Goal: Information Seeking & Learning: Find contact information

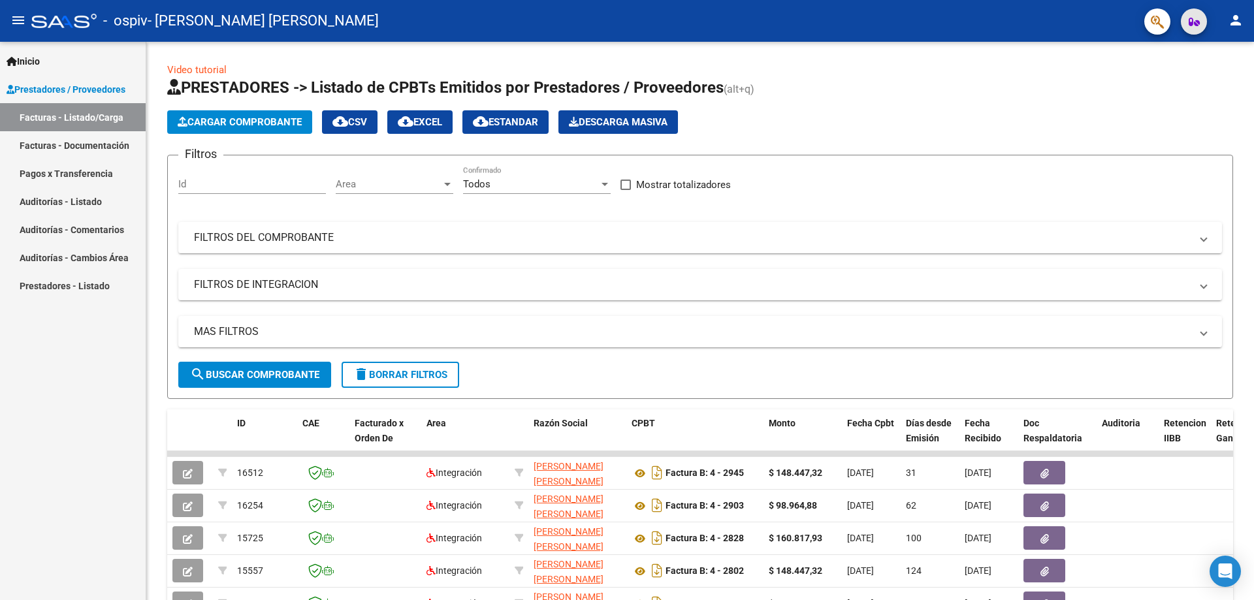
click at [1192, 24] on icon "button" at bounding box center [1194, 22] width 11 height 10
click at [1232, 20] on mat-icon "person" at bounding box center [1236, 20] width 16 height 16
click at [923, 125] on div at bounding box center [627, 300] width 1254 height 600
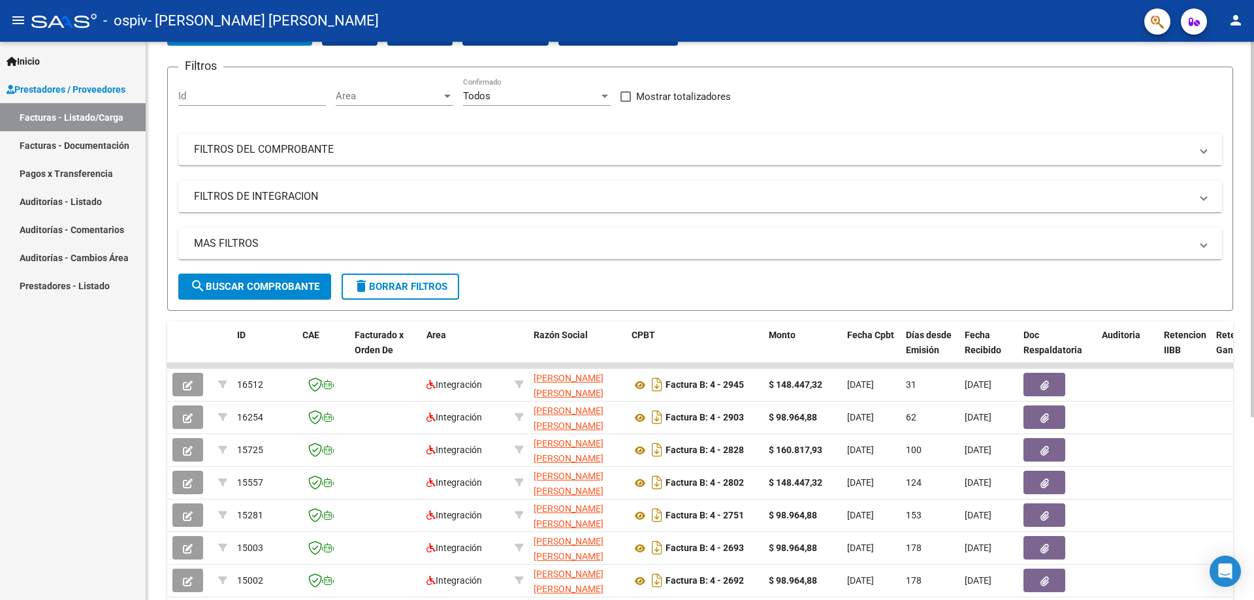
scroll to position [131, 0]
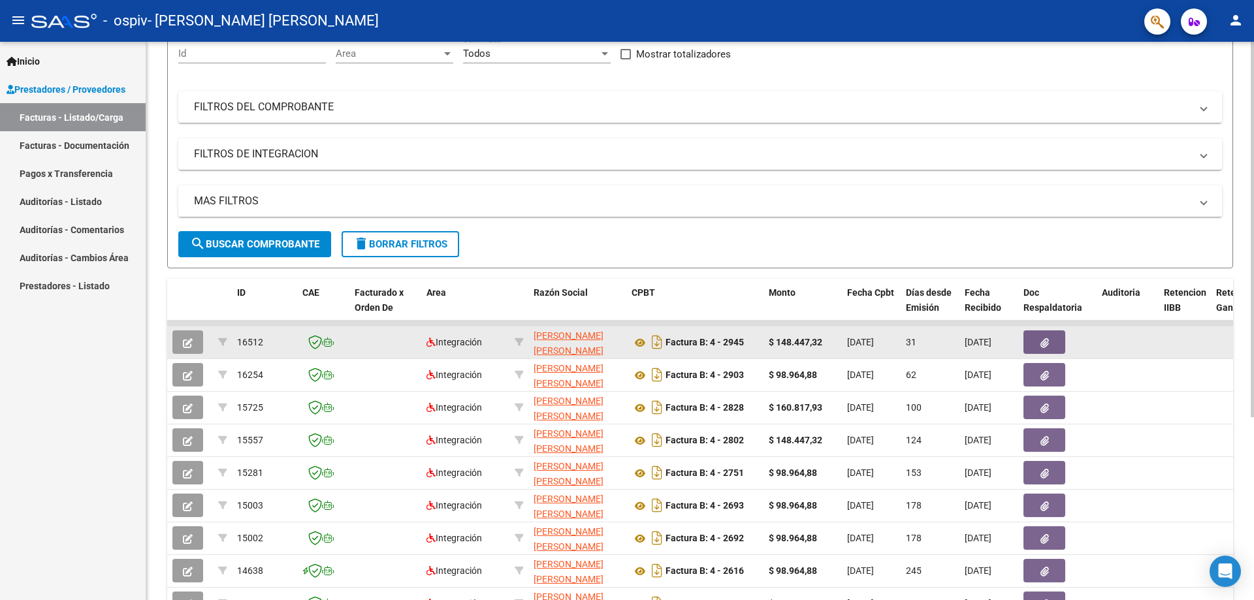
click at [1051, 345] on button "button" at bounding box center [1045, 343] width 42 height 24
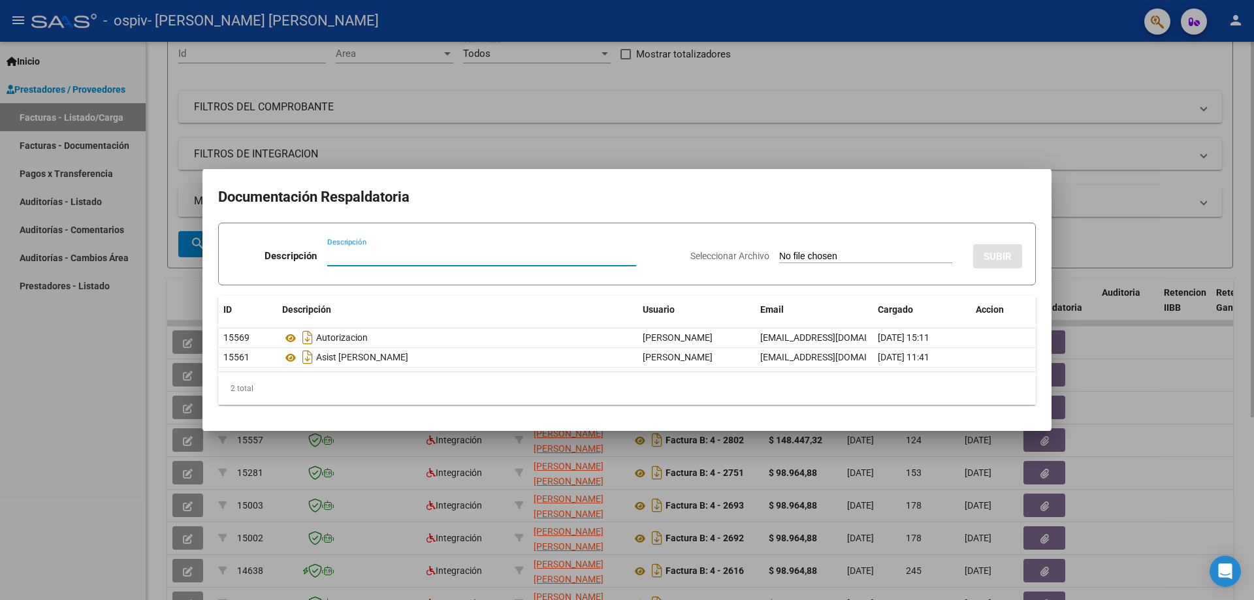
click at [1077, 196] on div at bounding box center [627, 300] width 1254 height 600
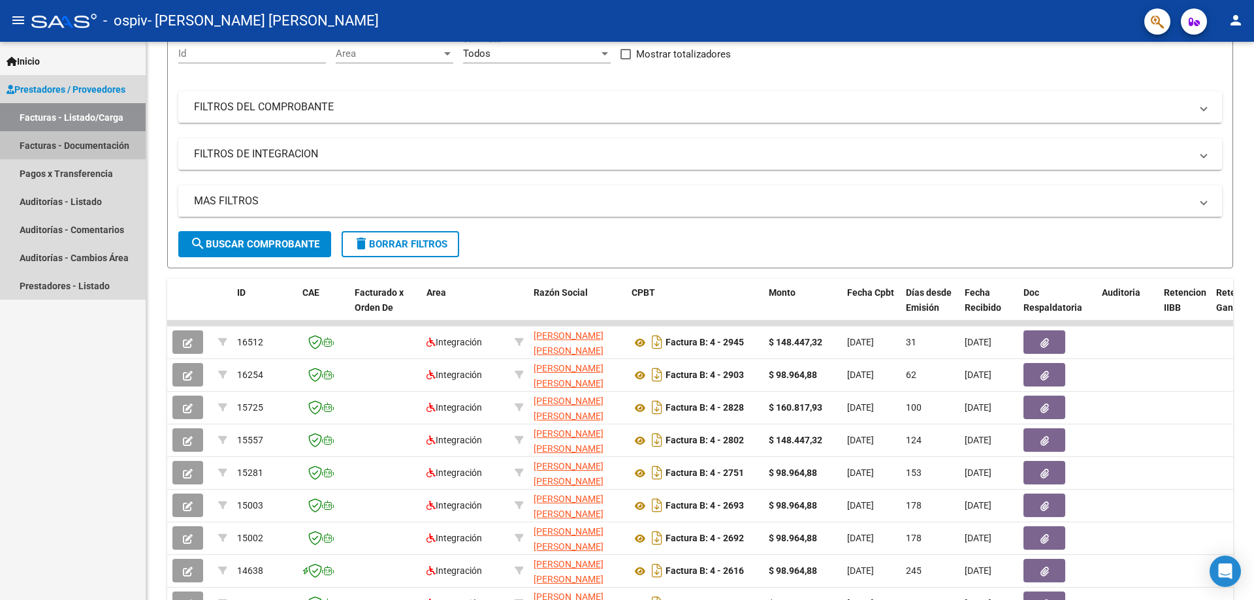
click at [93, 138] on link "Facturas - Documentación" at bounding box center [73, 145] width 146 height 28
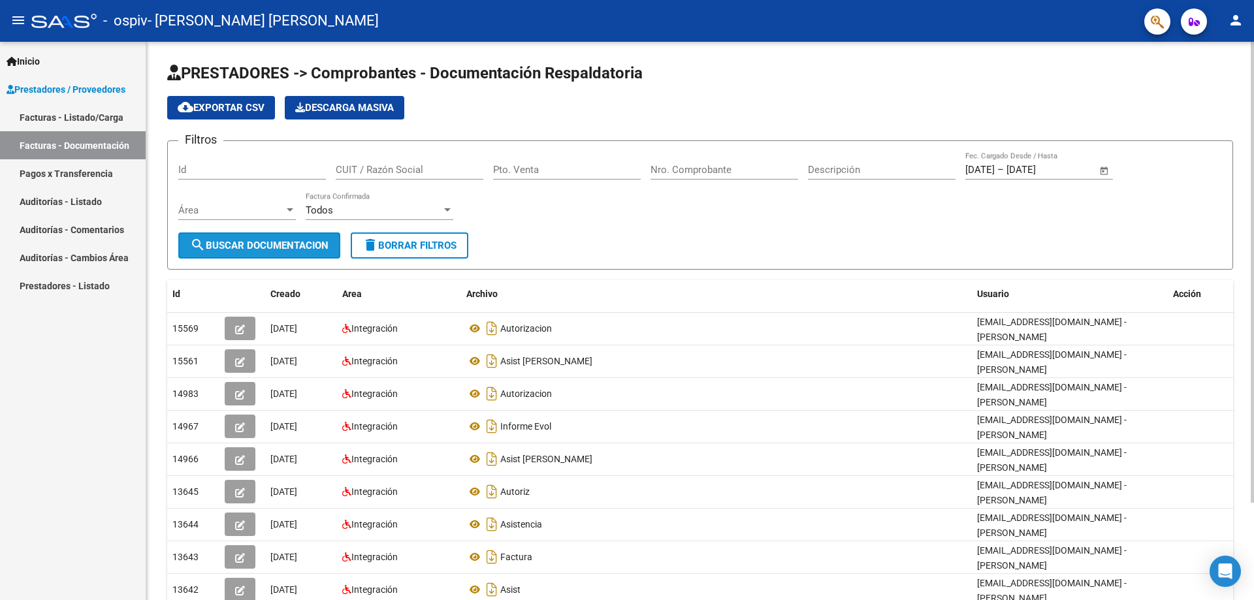
click at [250, 244] on span "search Buscar Documentacion" at bounding box center [259, 246] width 139 height 12
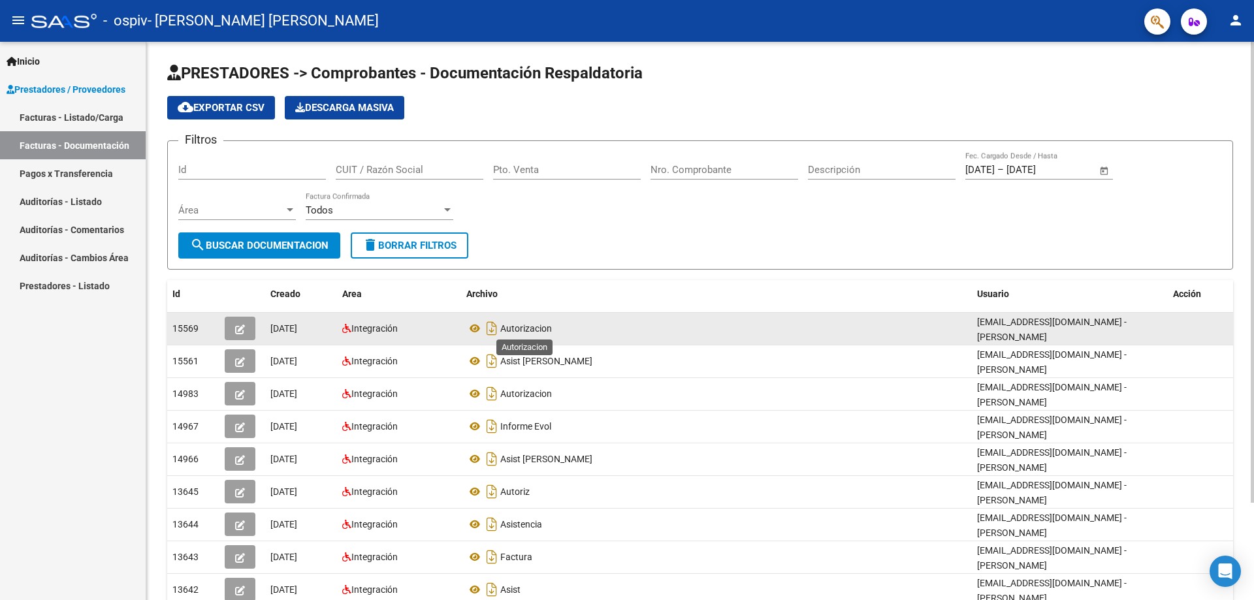
click at [538, 331] on span "Autorizacion" at bounding box center [526, 328] width 52 height 10
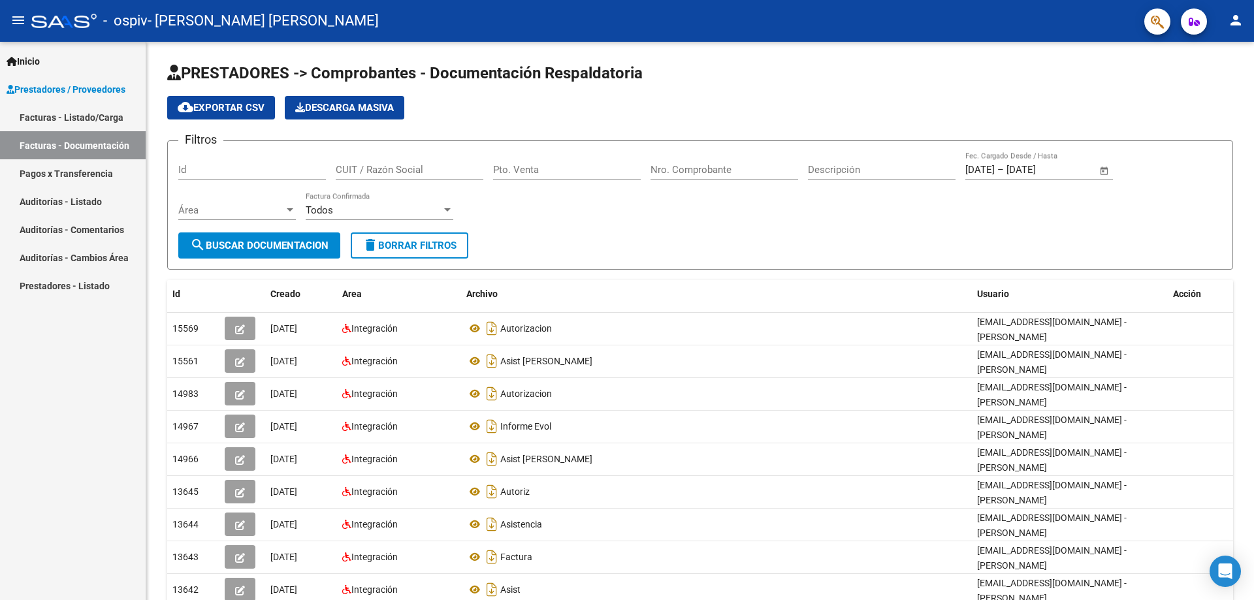
click at [63, 257] on link "Auditorías - Cambios Área" at bounding box center [73, 258] width 146 height 28
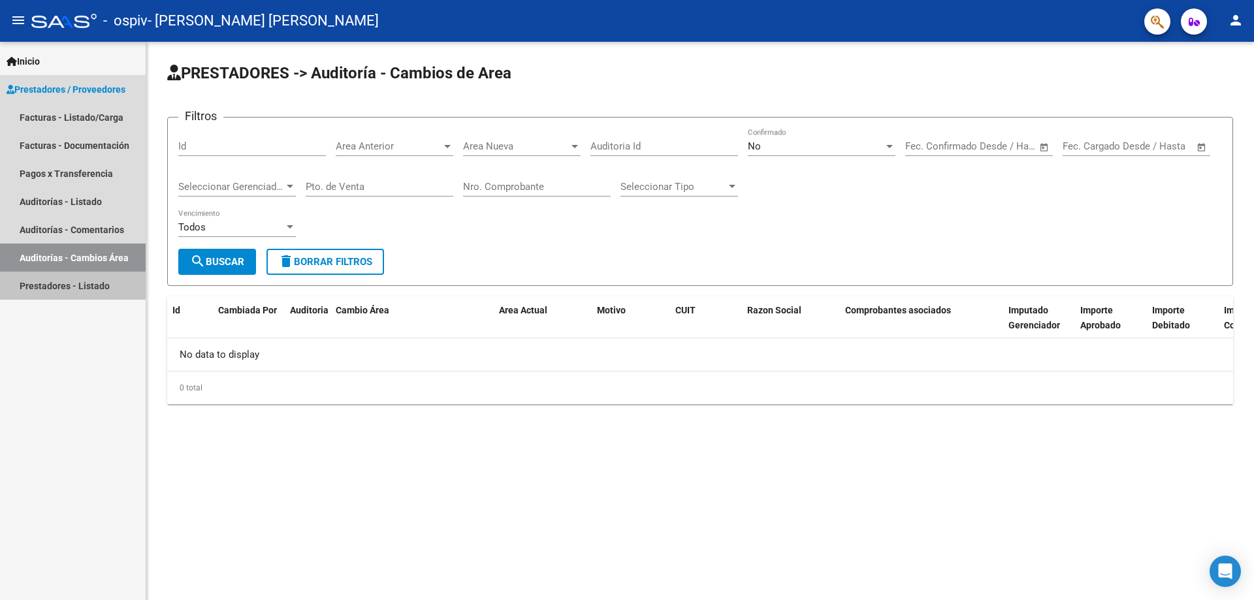
click at [74, 285] on link "Prestadores - Listado" at bounding box center [73, 286] width 146 height 28
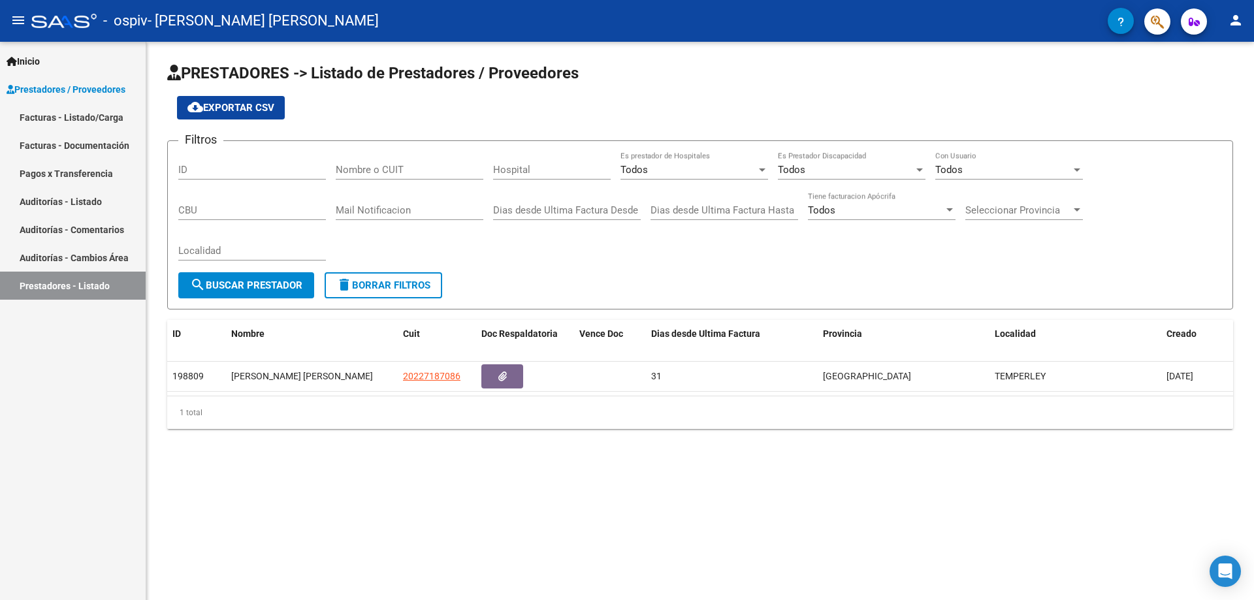
click at [65, 201] on link "Auditorías - Listado" at bounding box center [73, 202] width 146 height 28
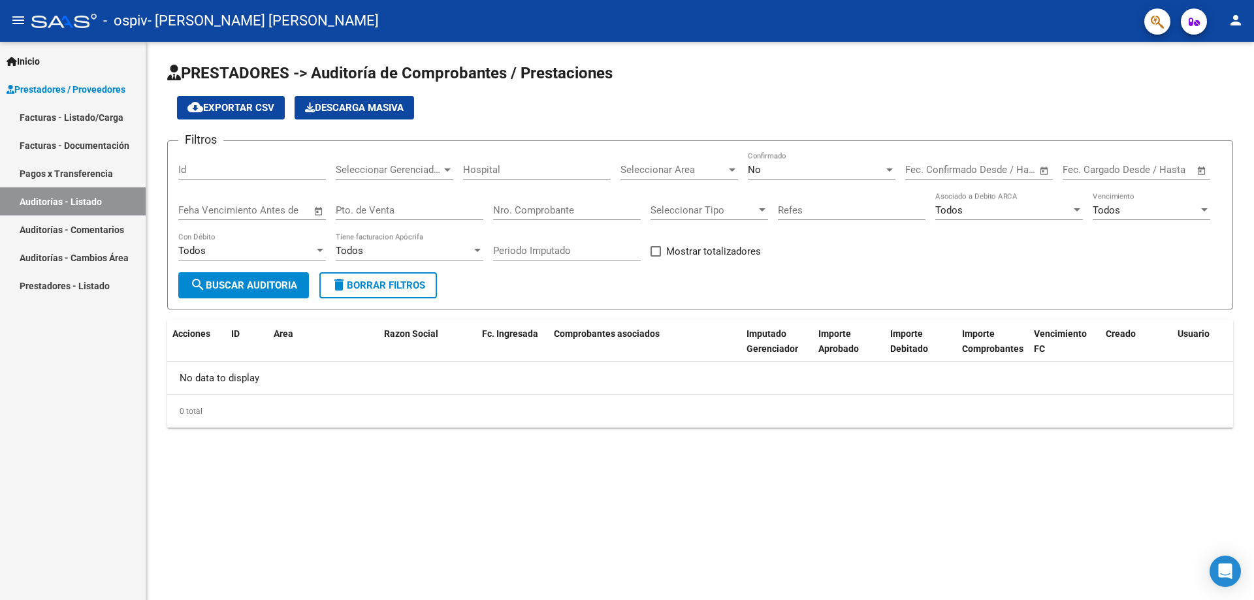
click at [40, 60] on span "Inicio" at bounding box center [23, 61] width 33 height 14
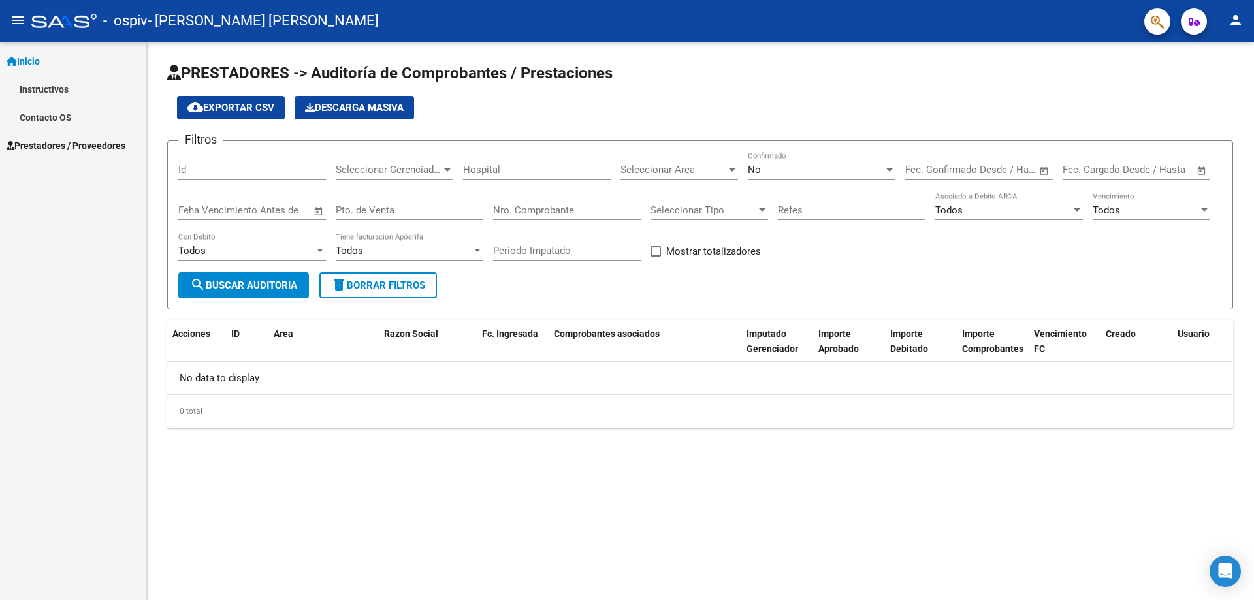
click at [52, 88] on link "Instructivos" at bounding box center [73, 89] width 146 height 28
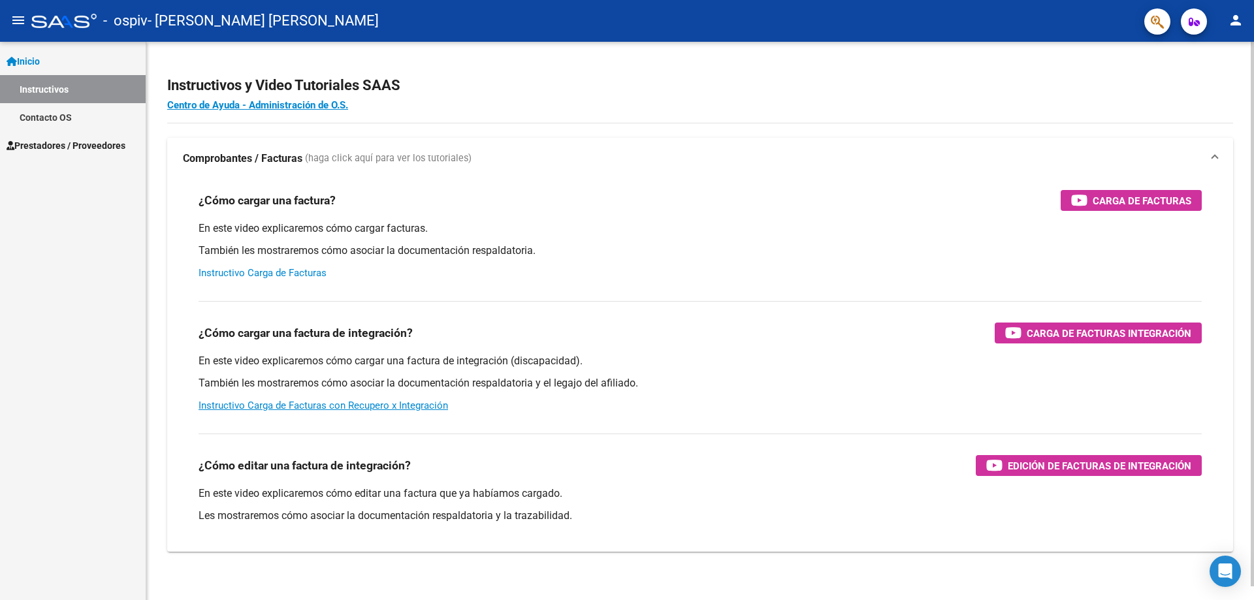
click at [258, 273] on link "Instructivo Carga de Facturas" at bounding box center [263, 273] width 128 height 12
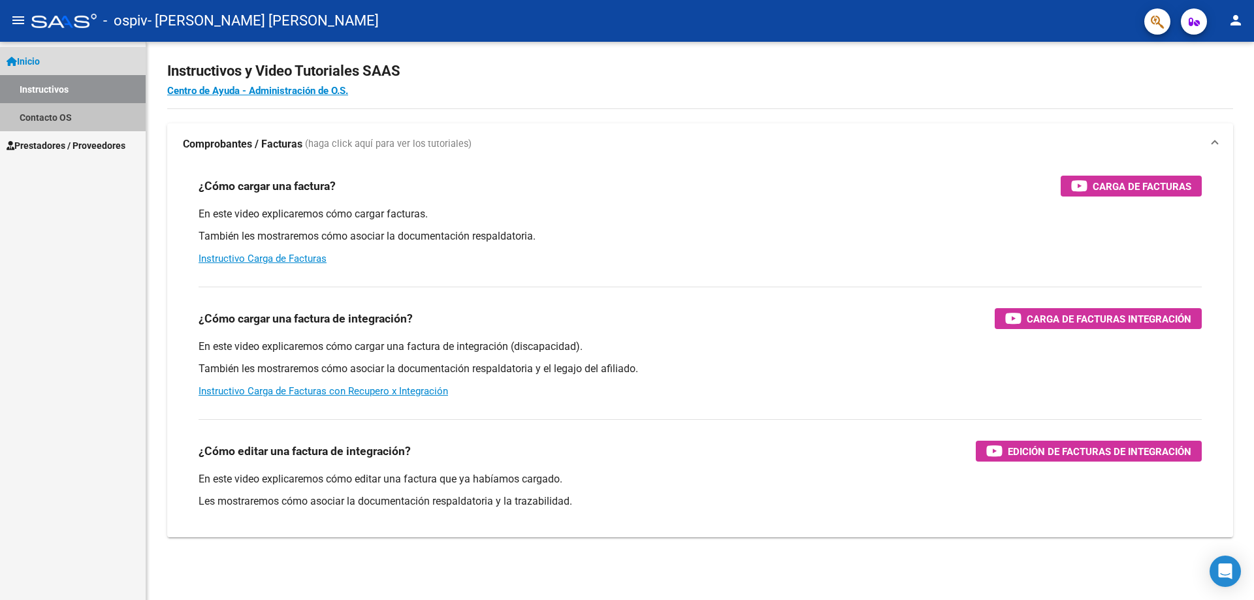
click at [67, 115] on link "Contacto OS" at bounding box center [73, 117] width 146 height 28
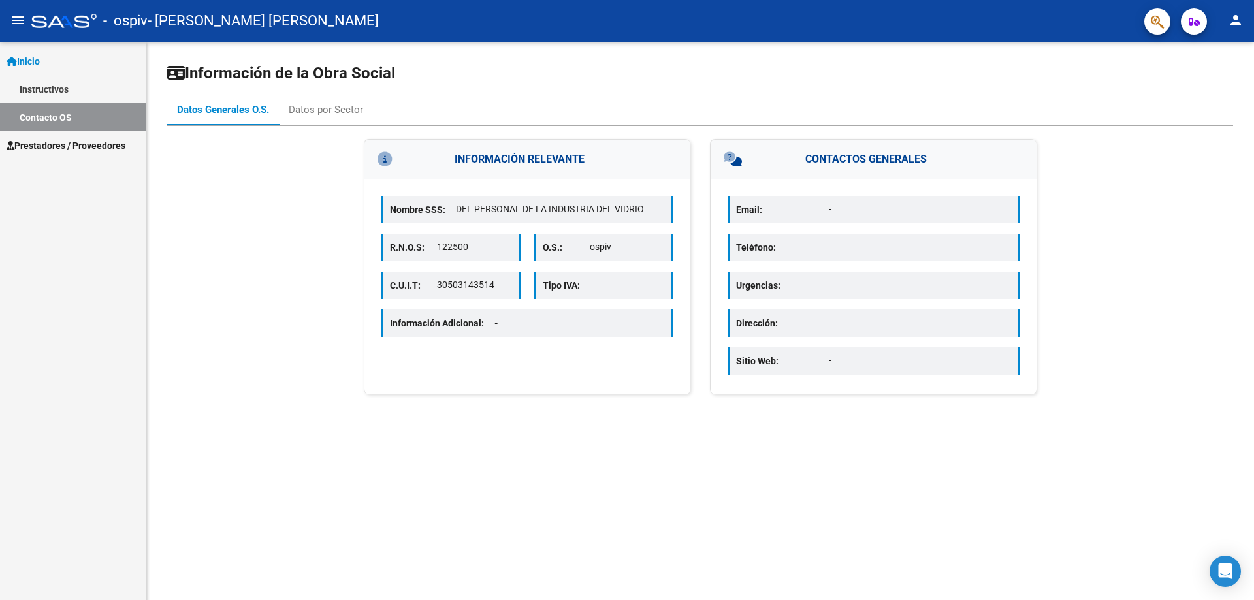
click at [496, 205] on p "DEL PERSONAL DE LA INDUSTRIA DEL VIDRIO" at bounding box center [560, 210] width 209 height 14
